Goal: Communication & Community: Answer question/provide support

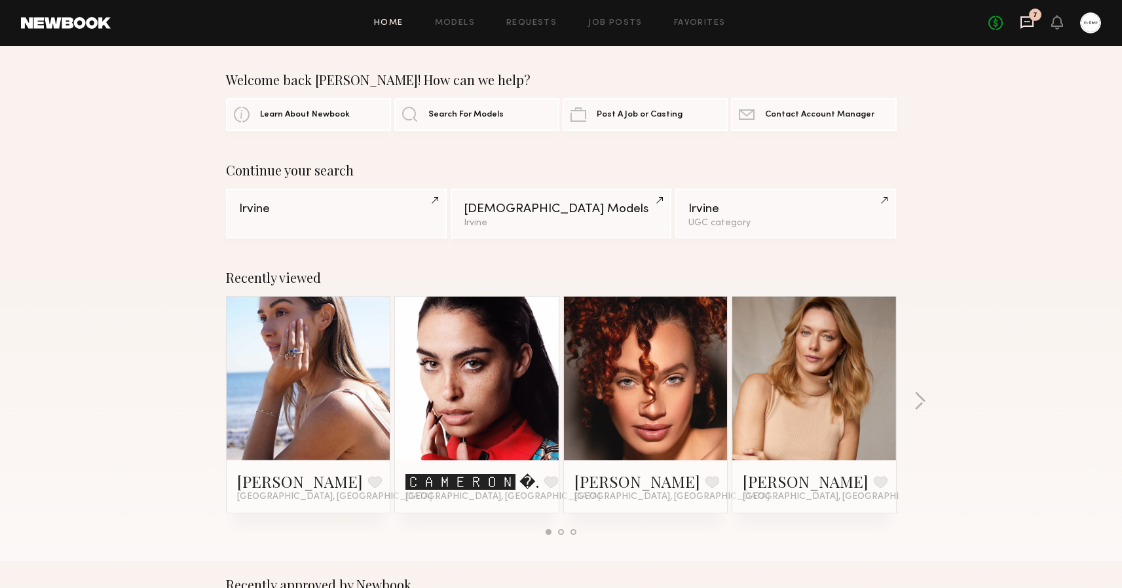
click at [1033, 24] on icon at bounding box center [1026, 22] width 13 height 12
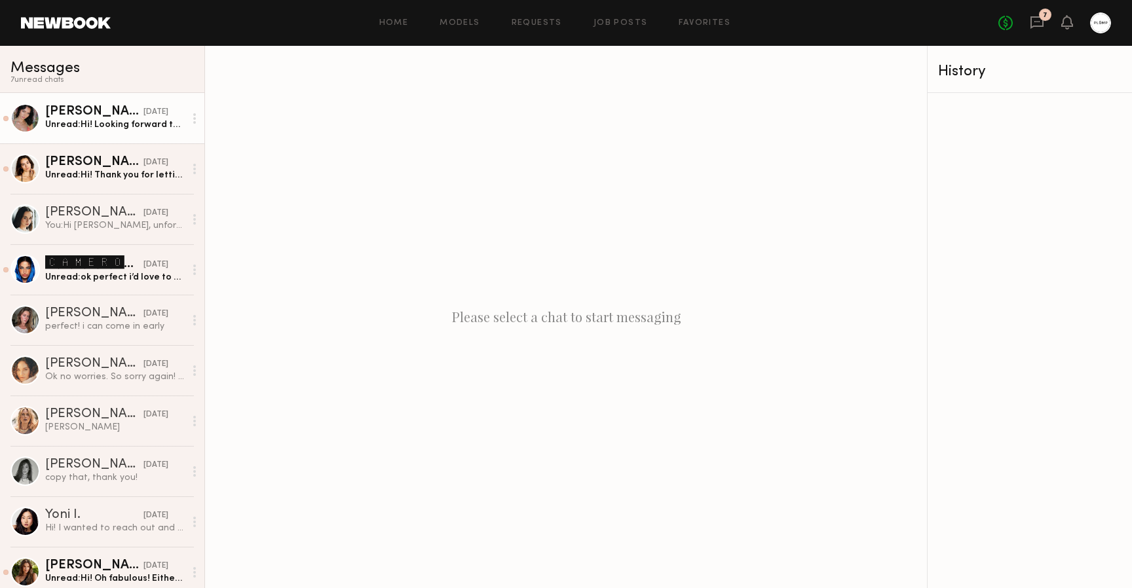
click at [92, 124] on div "Unread: Hi! Looking forward to meeting you tomorrow! Just want to make sure tha…" at bounding box center [114, 125] width 139 height 12
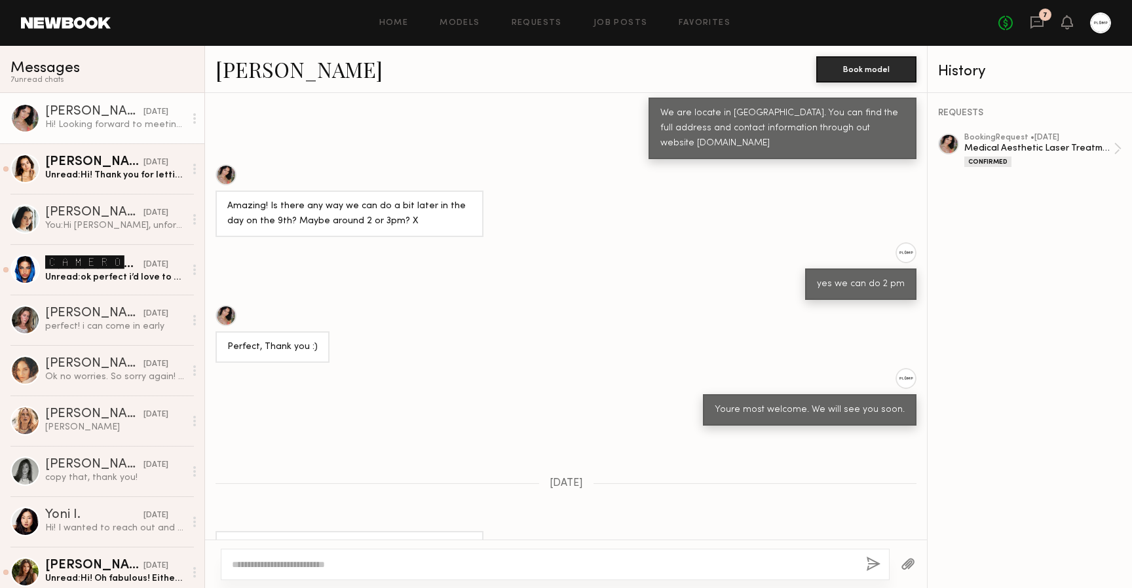
scroll to position [1377, 0]
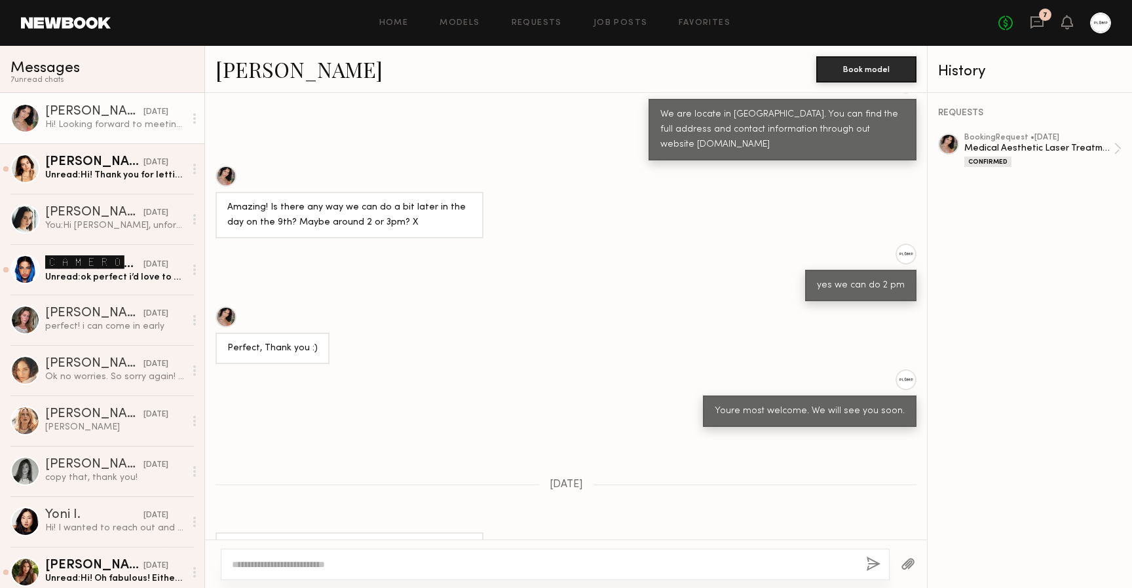
click at [227, 306] on div at bounding box center [225, 316] width 21 height 21
click at [498, 564] on textarea at bounding box center [543, 564] width 623 height 13
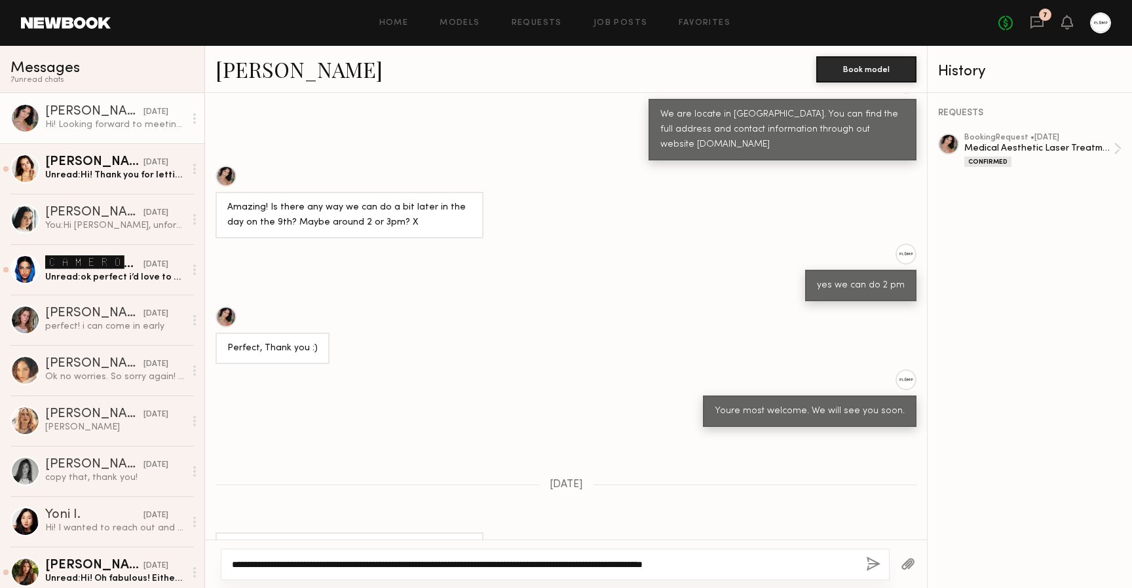
click at [456, 564] on textarea "**********" at bounding box center [543, 564] width 623 height 13
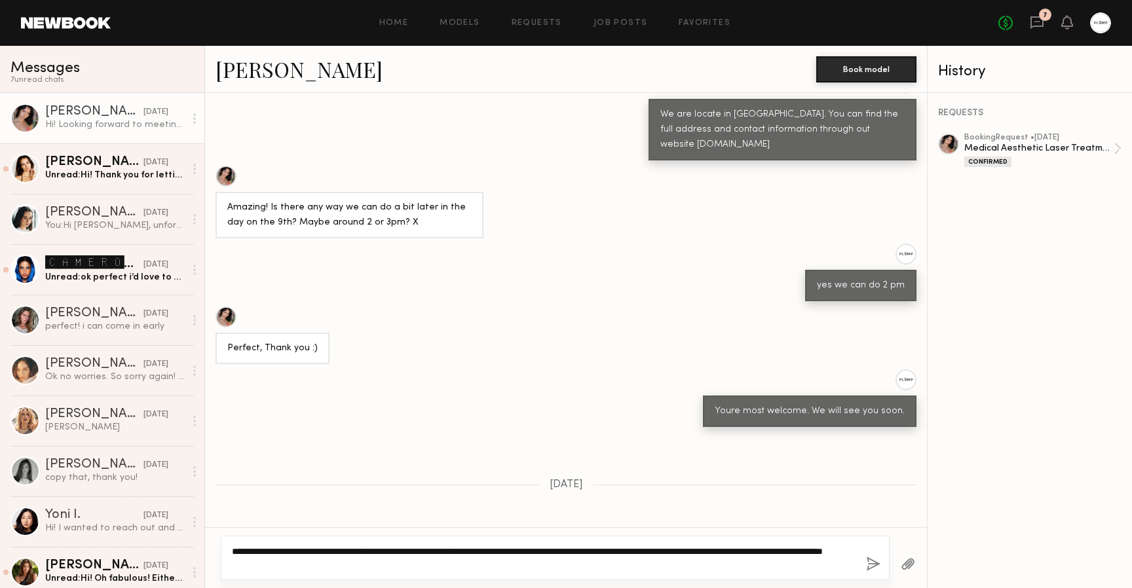
click at [749, 564] on textarea "**********" at bounding box center [543, 558] width 623 height 26
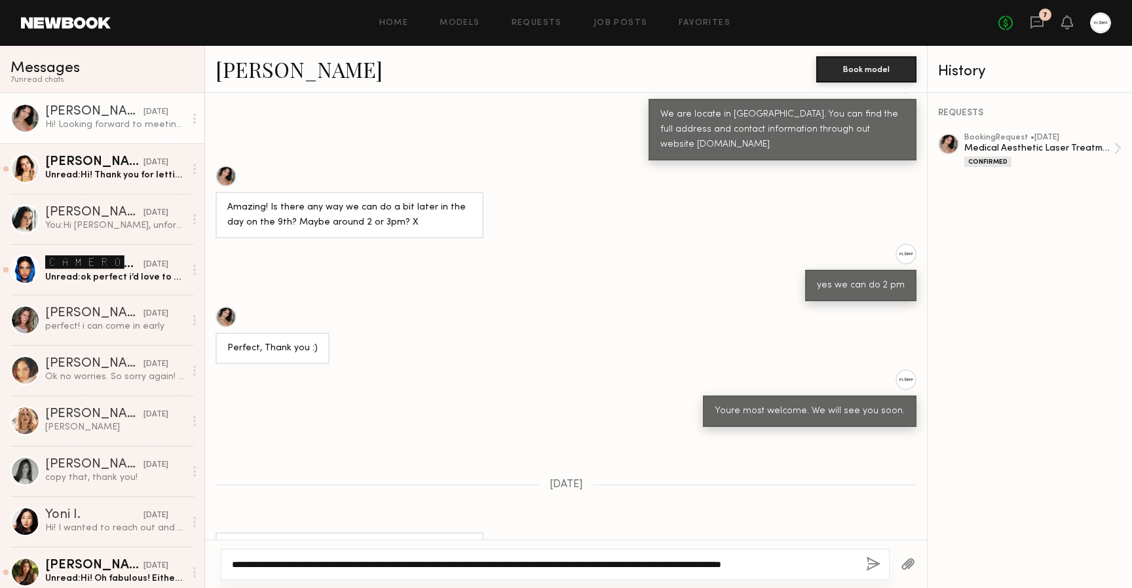
click at [694, 566] on textarea "**********" at bounding box center [543, 564] width 623 height 13
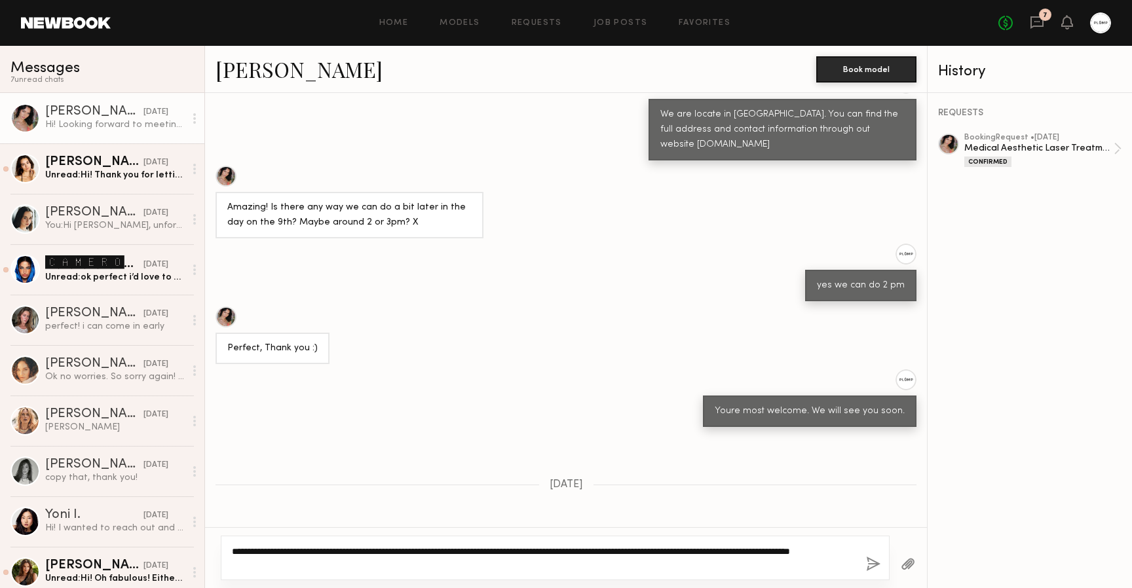
click at [813, 550] on textarea "**********" at bounding box center [543, 558] width 623 height 26
click at [743, 570] on textarea "**********" at bounding box center [543, 558] width 623 height 26
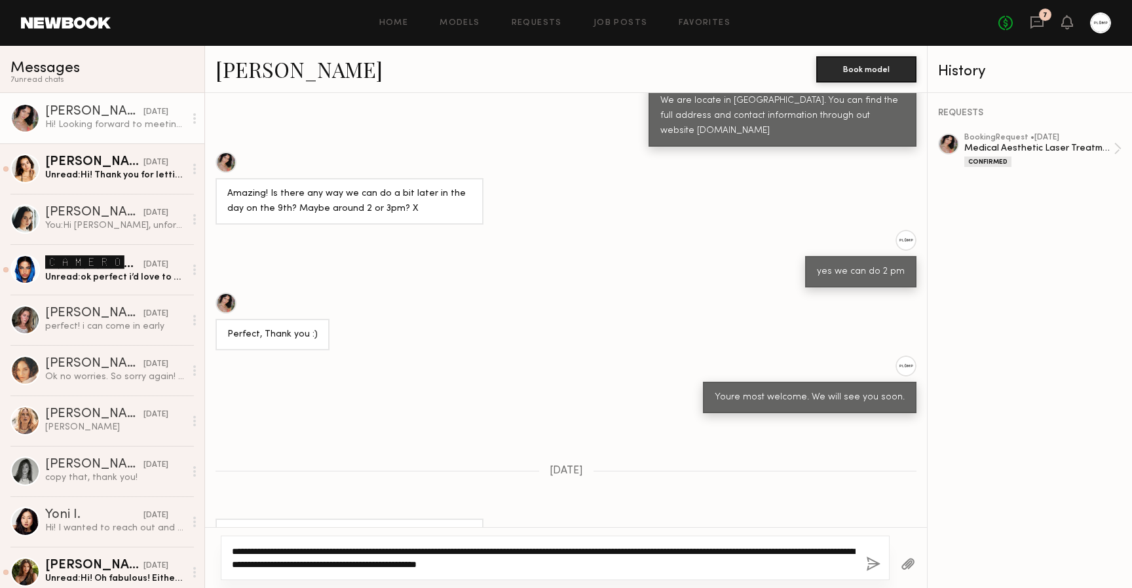
scroll to position [1390, 0]
type textarea "**********"
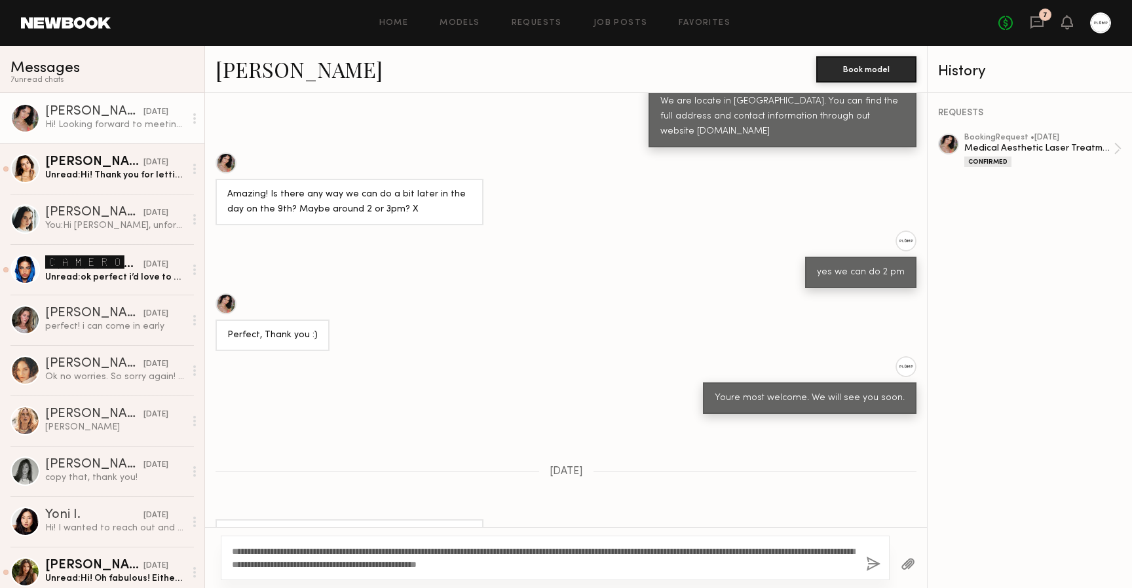
click at [871, 562] on button "button" at bounding box center [873, 565] width 14 height 16
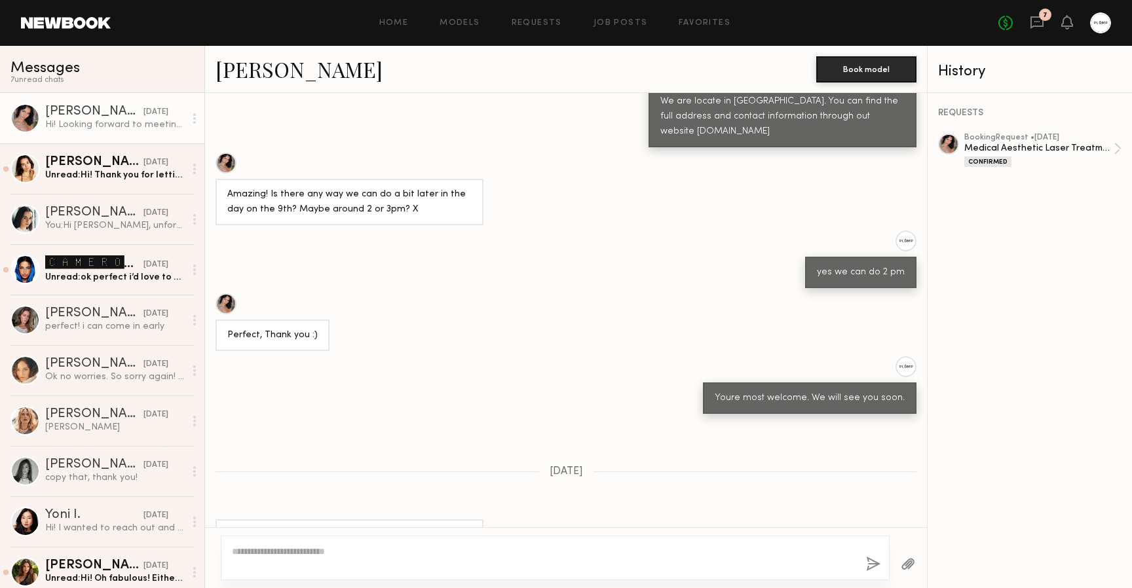
scroll to position [1597, 0]
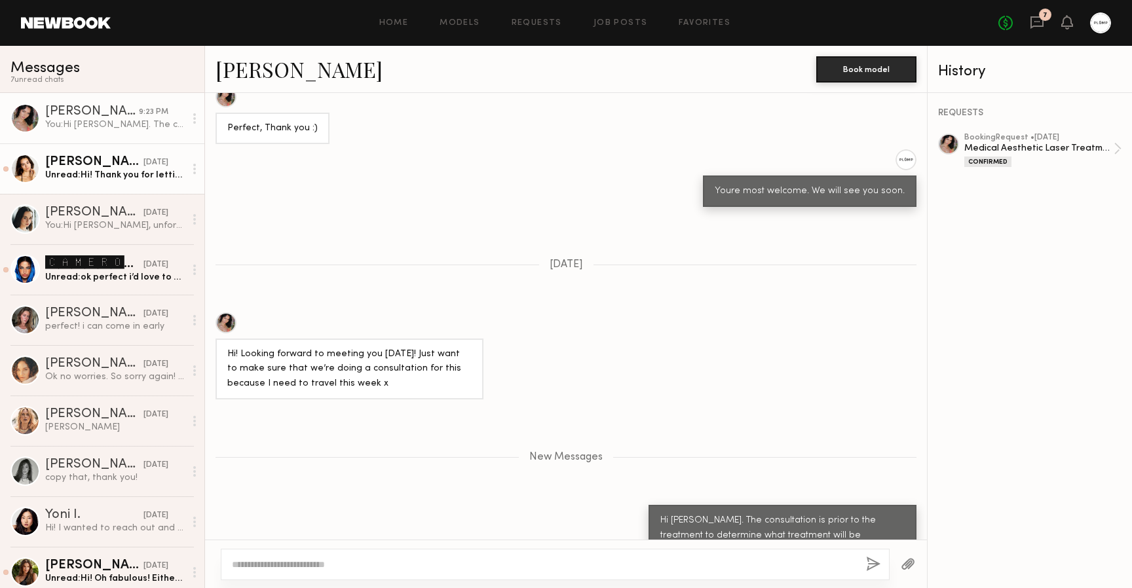
click at [96, 166] on div "Hania R." at bounding box center [94, 162] width 98 height 13
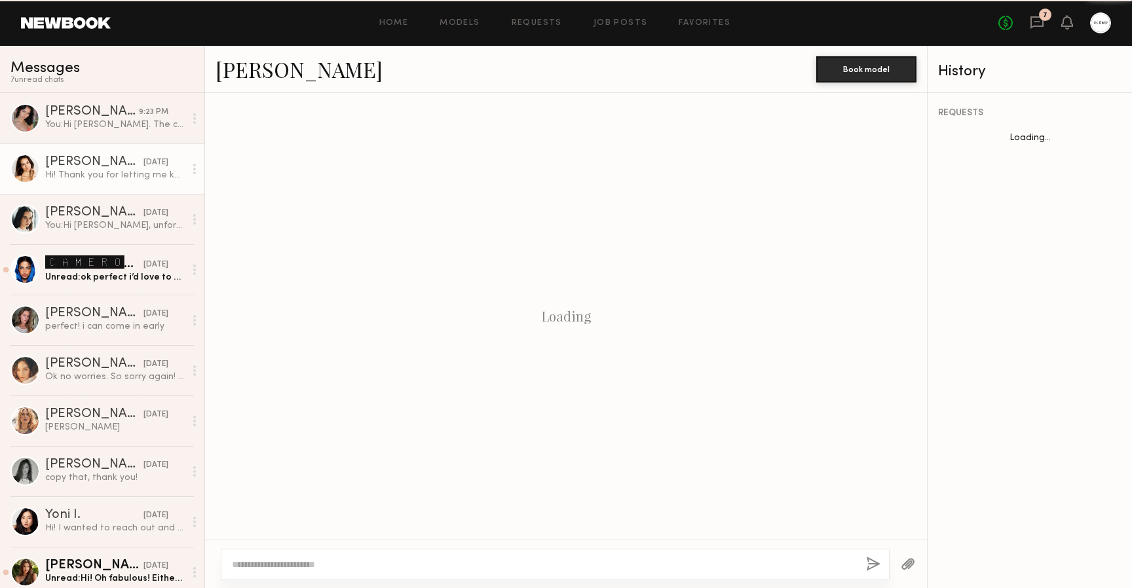
scroll to position [1327, 0]
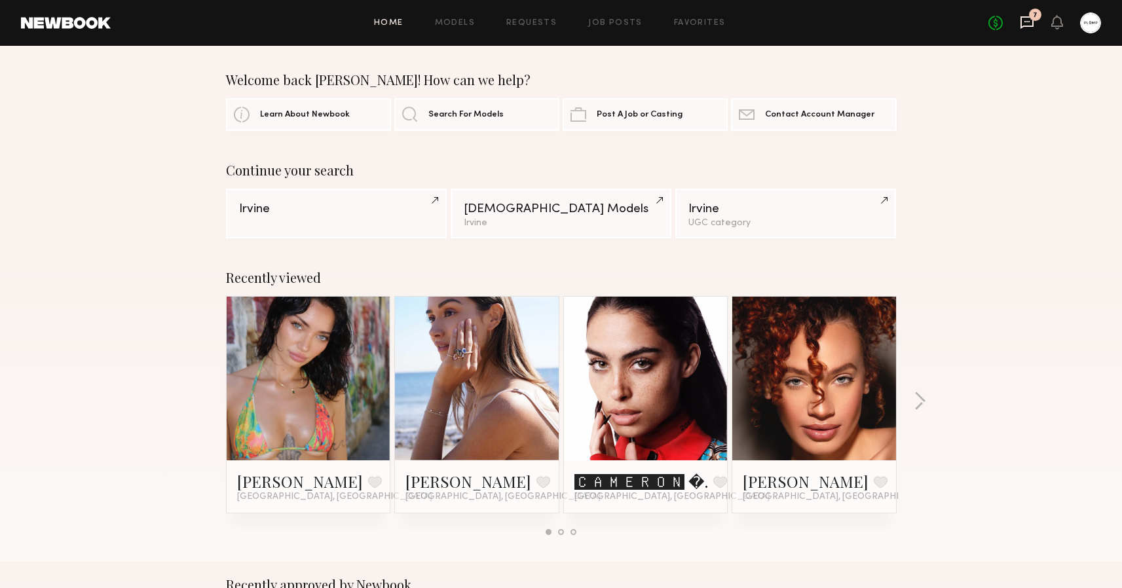
click at [1027, 23] on icon at bounding box center [1027, 22] width 14 height 14
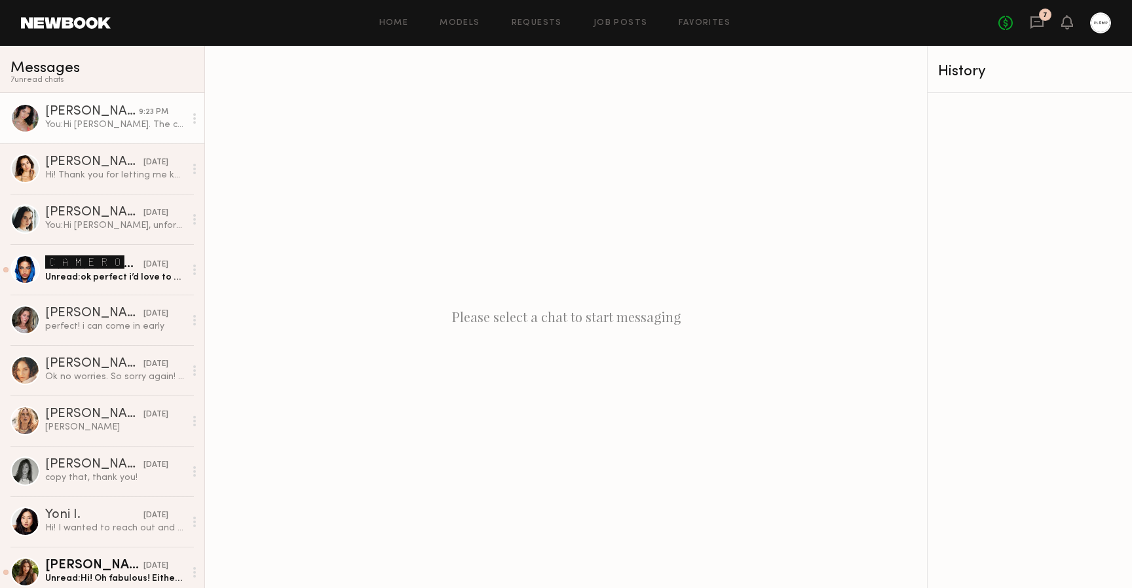
click at [119, 127] on div "You: Hi Christina. The consultation is prior to the treatment to determine what…" at bounding box center [114, 125] width 139 height 12
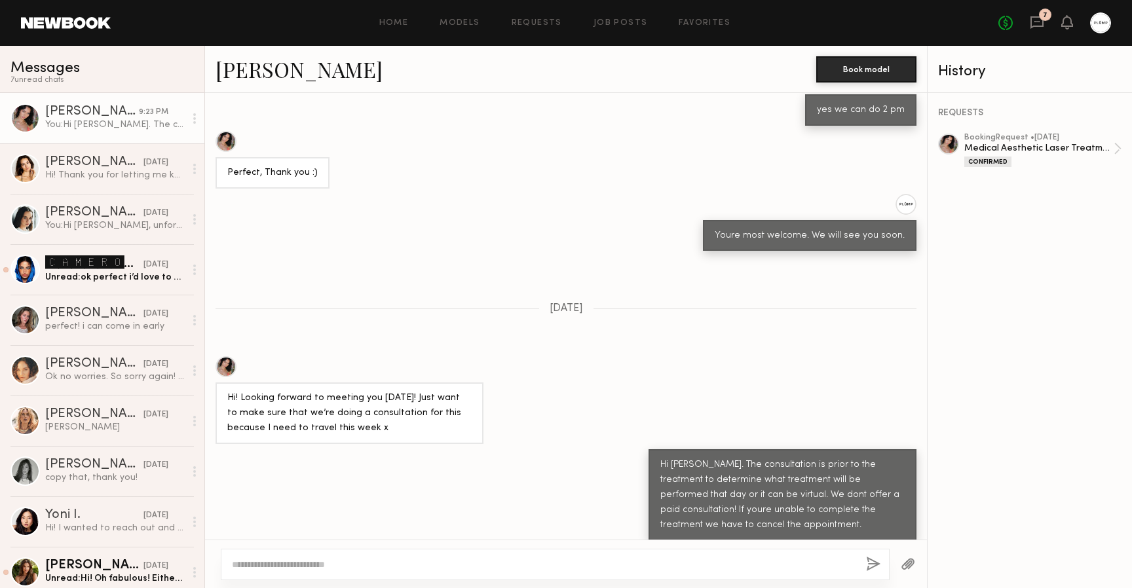
scroll to position [690, 0]
click at [415, 568] on textarea at bounding box center [543, 564] width 623 height 13
click at [1069, 143] on div "Medical Aesthetic Laser Treatment" at bounding box center [1038, 148] width 149 height 12
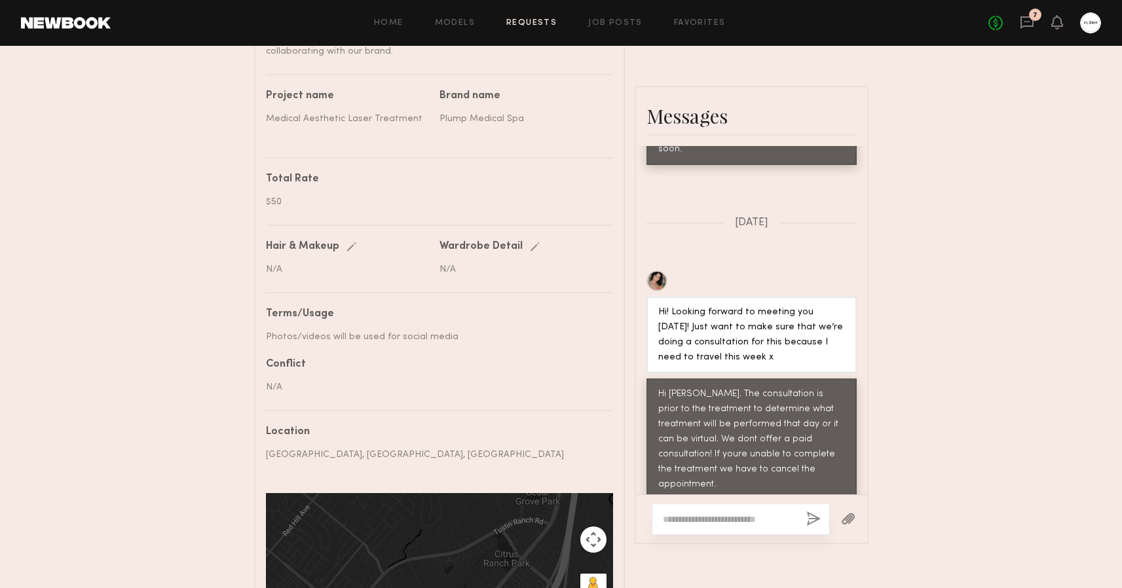
scroll to position [597, 0]
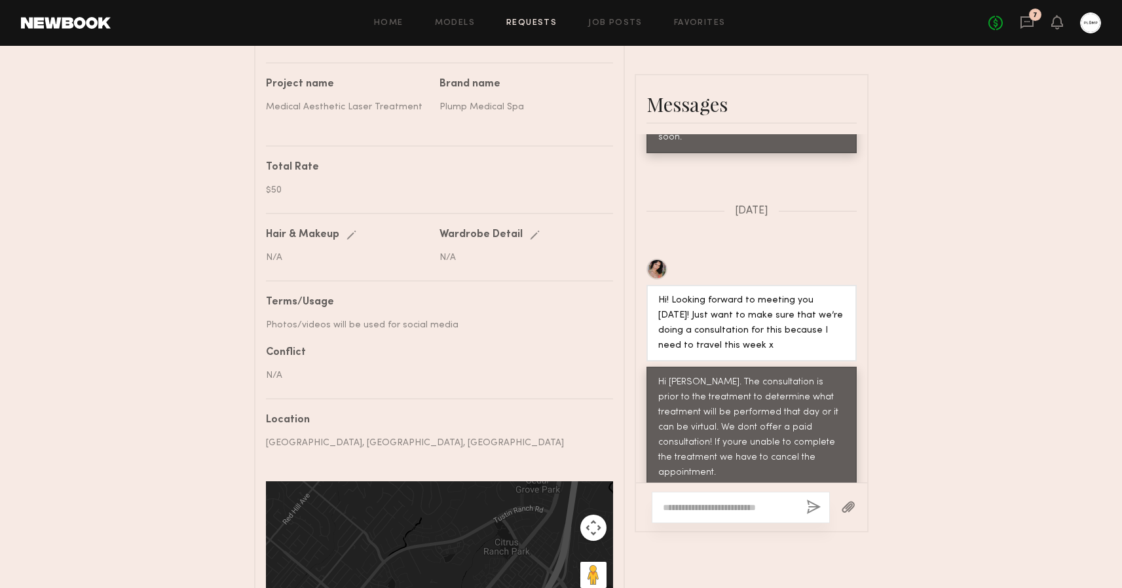
click at [707, 501] on textarea at bounding box center [729, 507] width 133 height 13
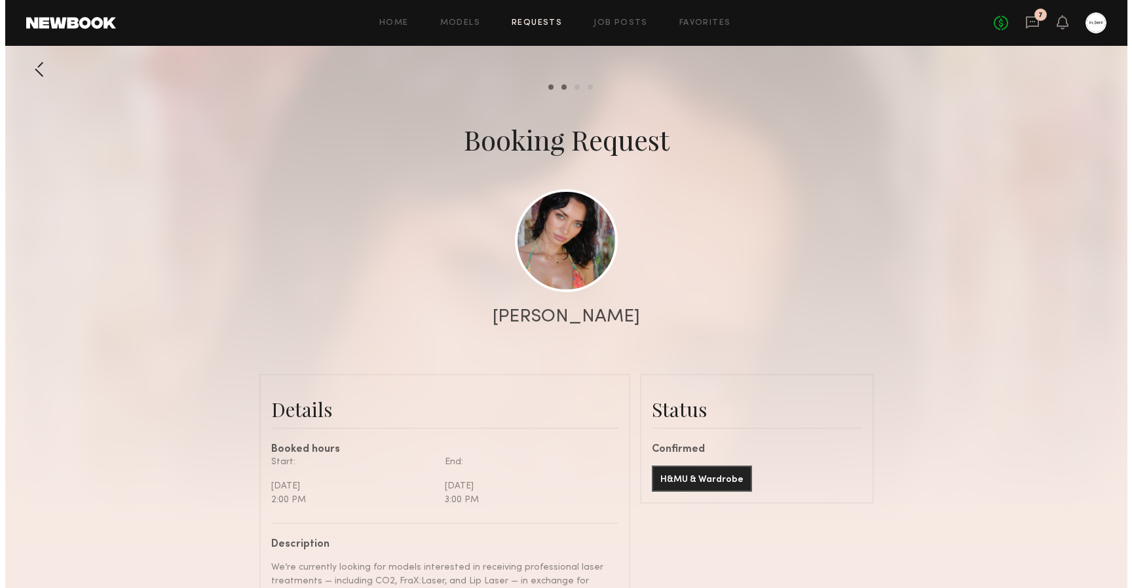
scroll to position [0, 0]
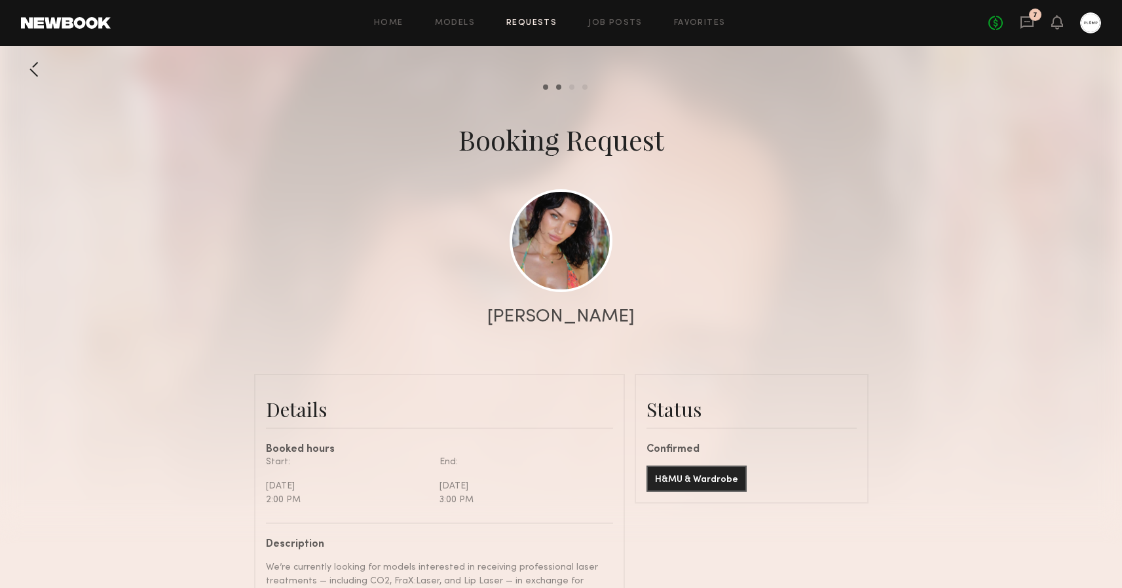
click at [1037, 25] on div "No fees up to $5,000 7" at bounding box center [1044, 22] width 113 height 21
click at [1027, 22] on icon at bounding box center [1026, 21] width 5 height 1
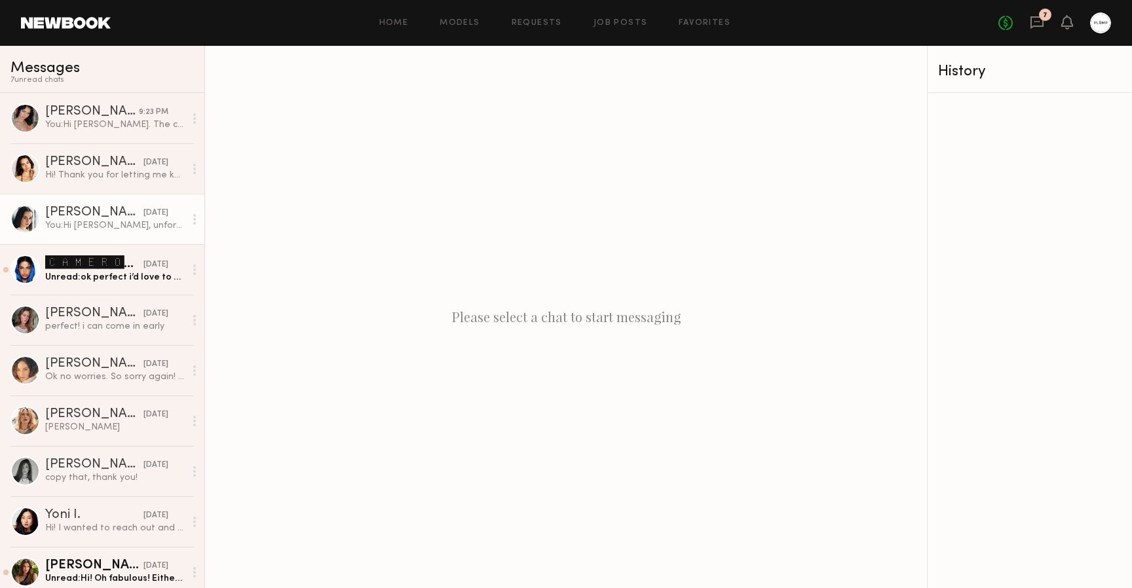
click at [98, 219] on div "You: Hi Gabrielle, unfortunately we wont be able to accommodate a reschedule vi…" at bounding box center [114, 225] width 139 height 12
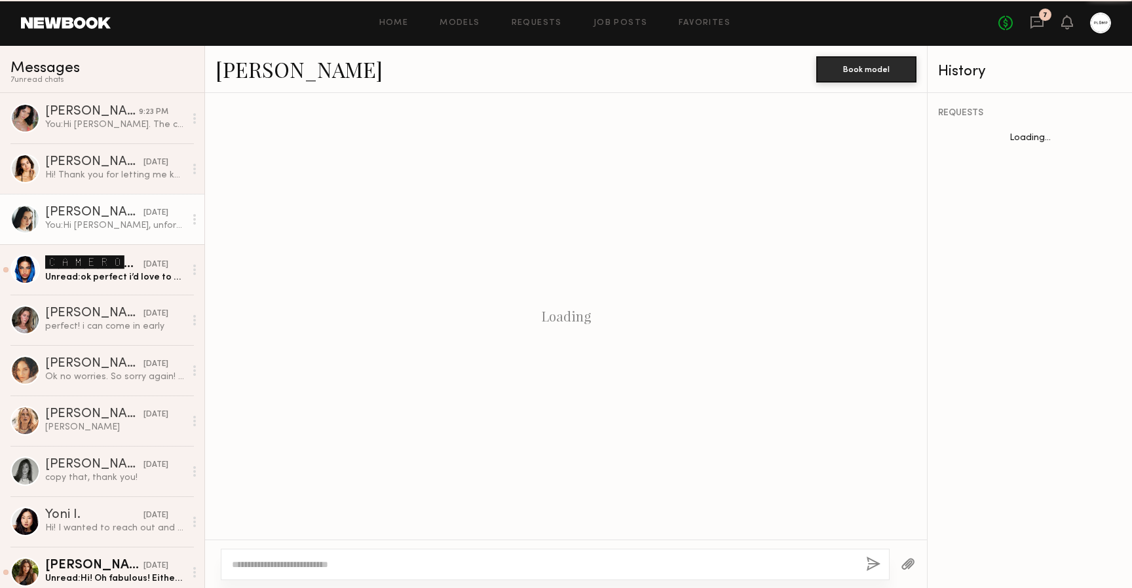
scroll to position [1179, 0]
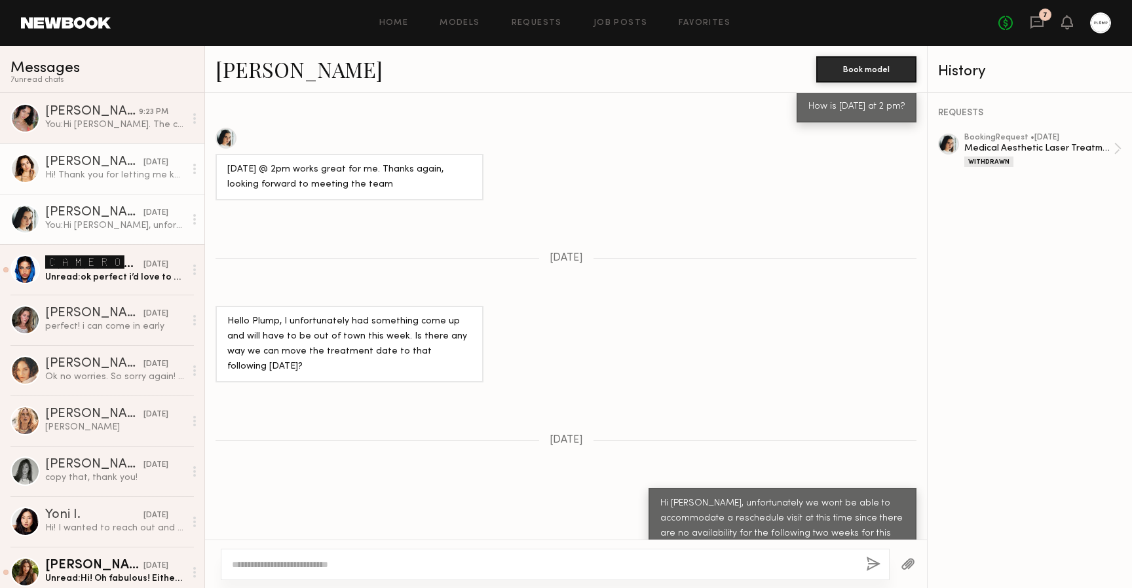
click at [76, 168] on div "Hania R." at bounding box center [94, 162] width 98 height 13
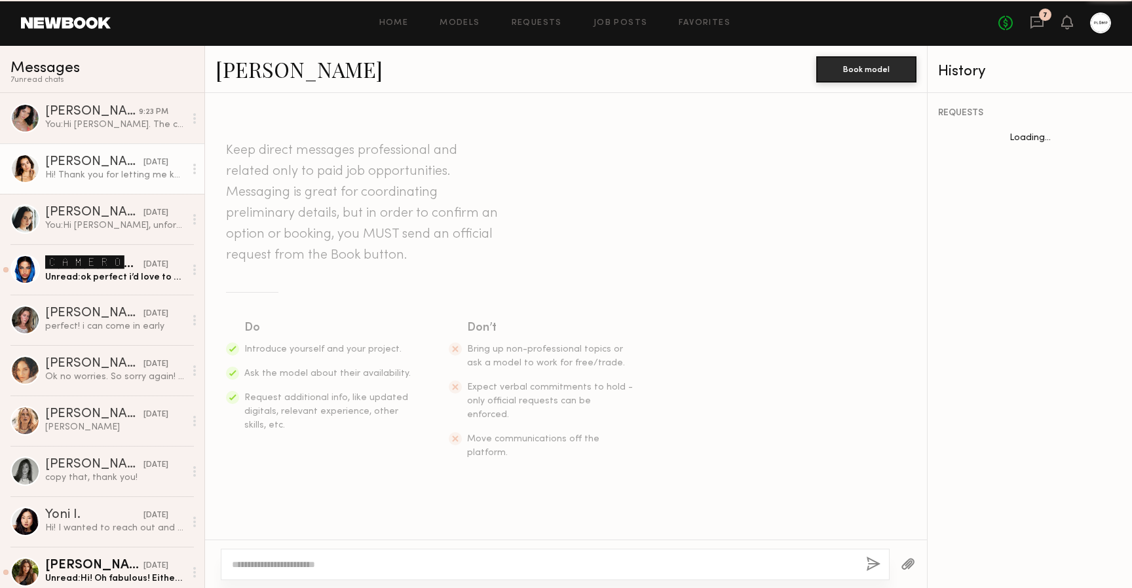
scroll to position [1327, 0]
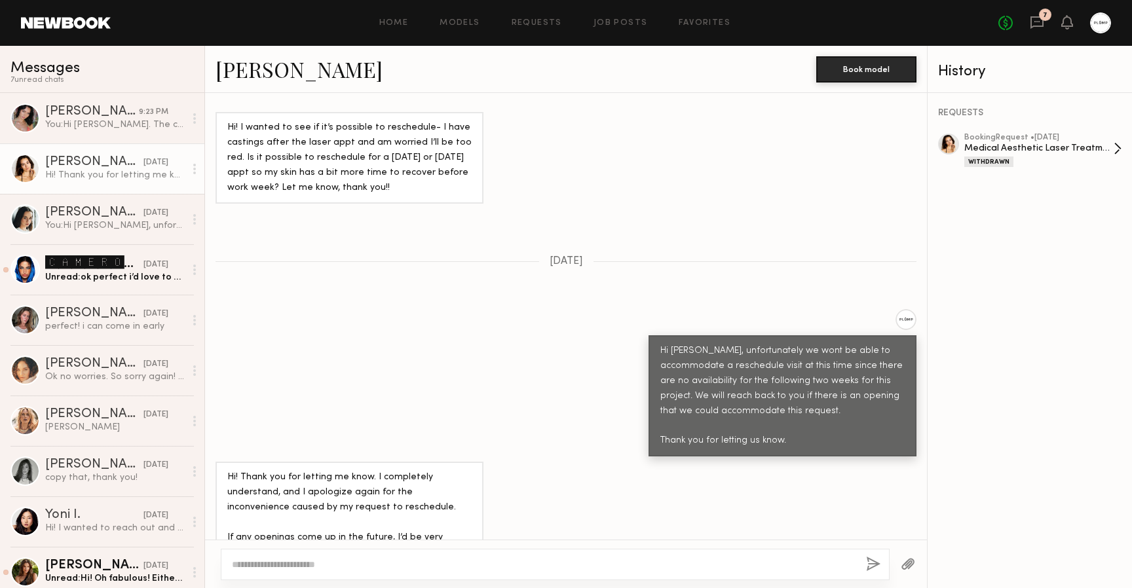
click at [1005, 164] on div "Withdrawn" at bounding box center [988, 162] width 49 height 10
click at [80, 124] on div "You: Hi Christina. The consultation is prior to the treatment to determine what…" at bounding box center [114, 125] width 139 height 12
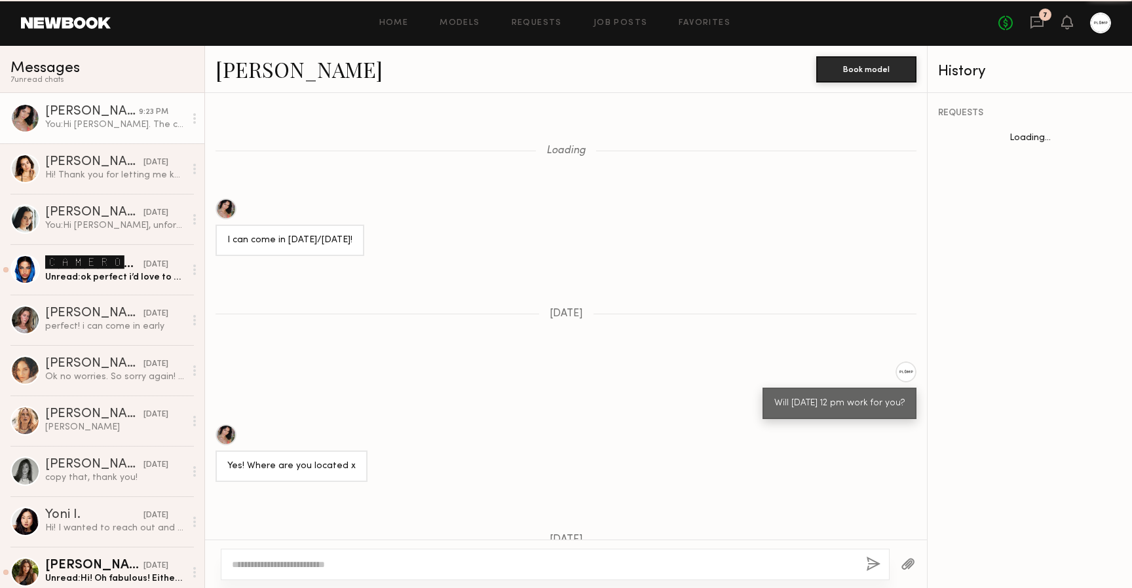
scroll to position [690, 0]
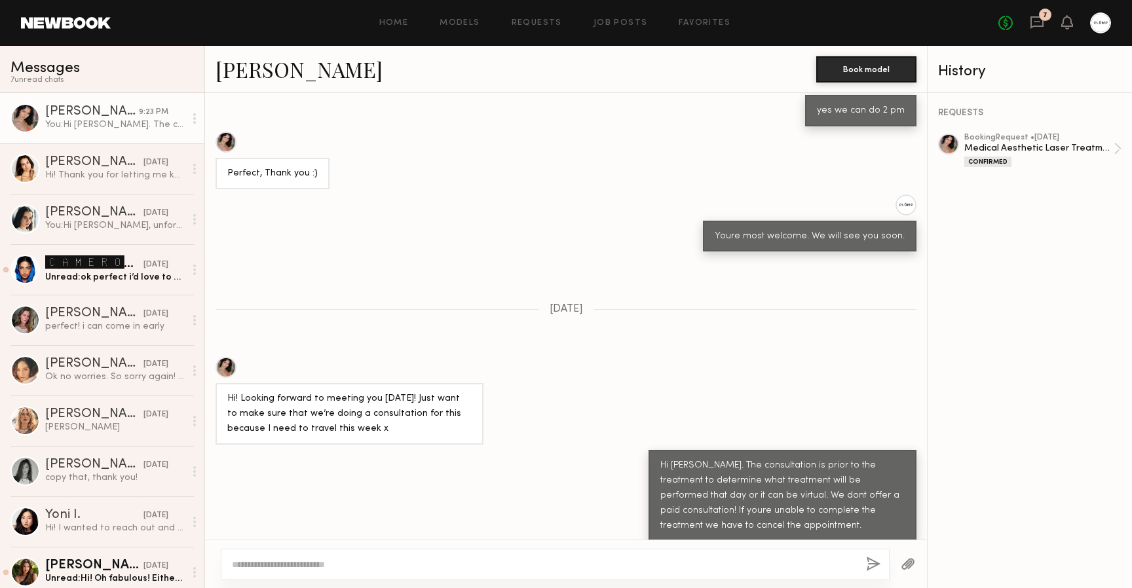
click at [457, 181] on div "Perfect, Thank you :)" at bounding box center [566, 161] width 722 height 58
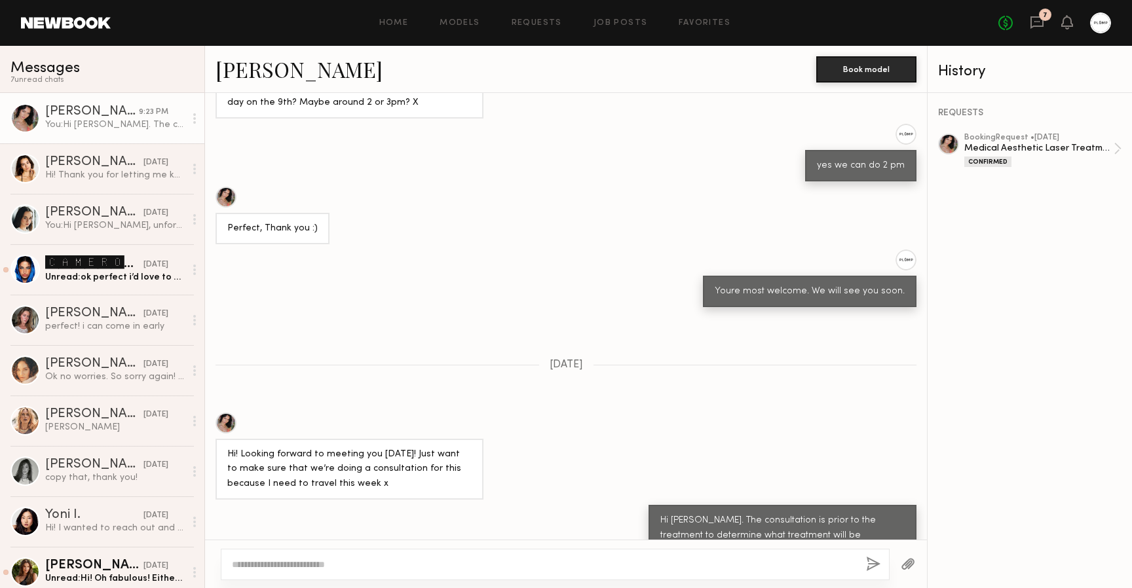
scroll to position [0, 0]
click at [530, 20] on link "Requests" at bounding box center [536, 23] width 50 height 9
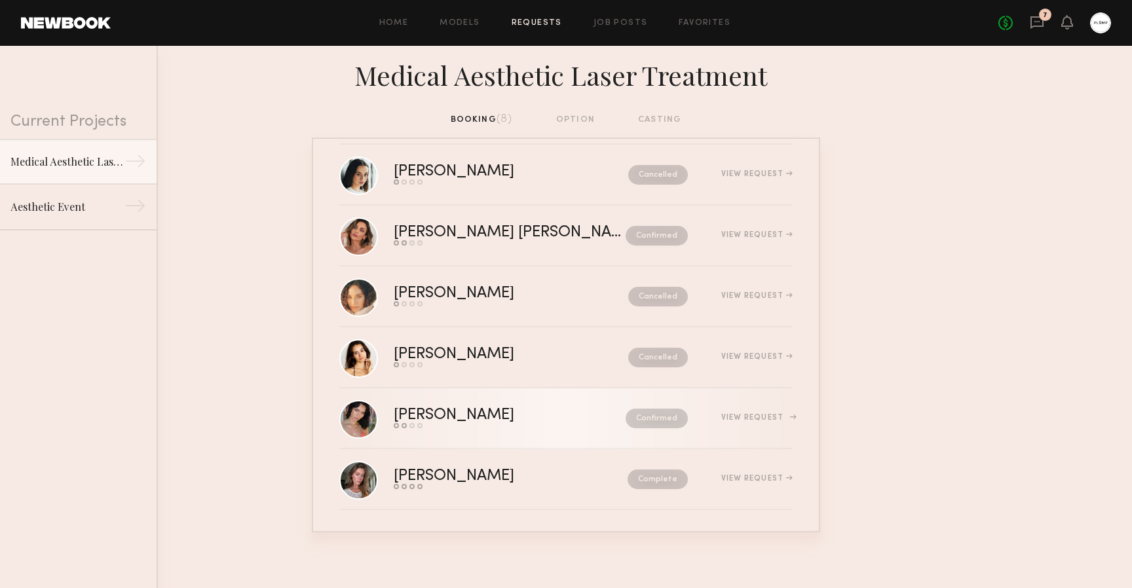
scroll to position [138, 0]
